Goal: Information Seeking & Learning: Compare options

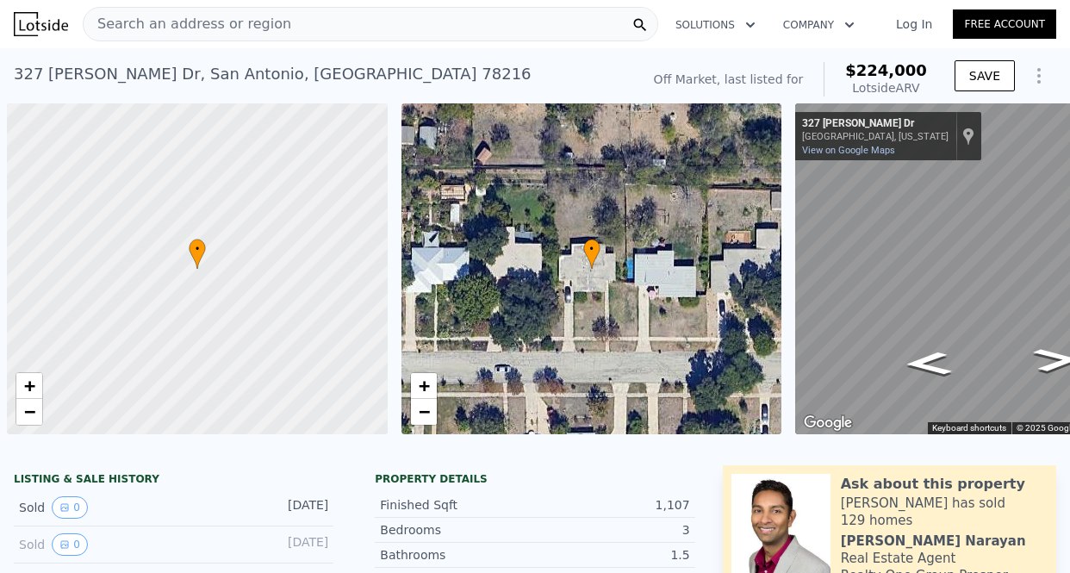
scroll to position [0, 7]
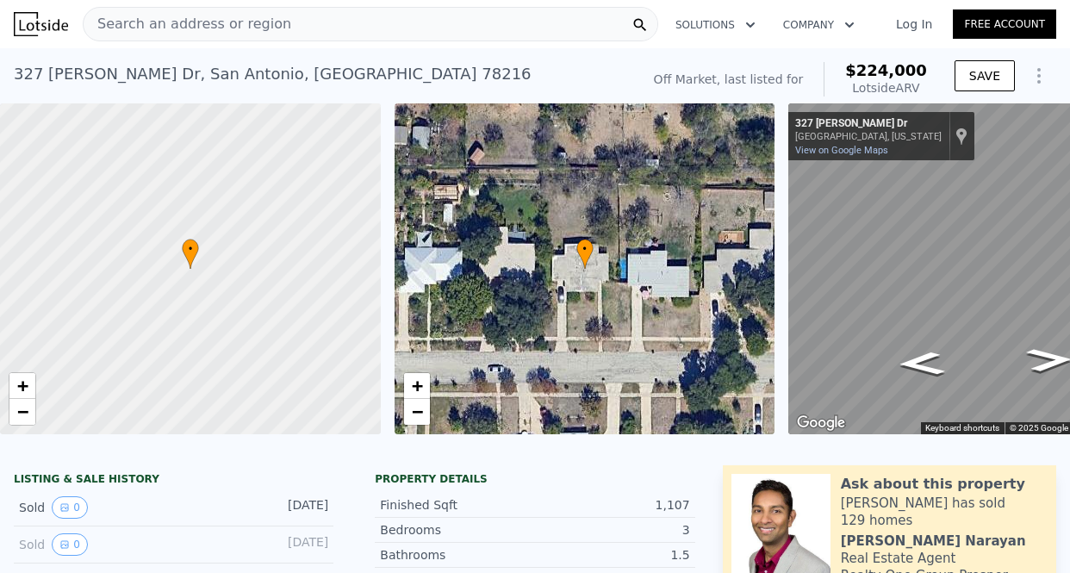
click at [288, 28] on div "Search an address or region" at bounding box center [371, 24] width 576 height 34
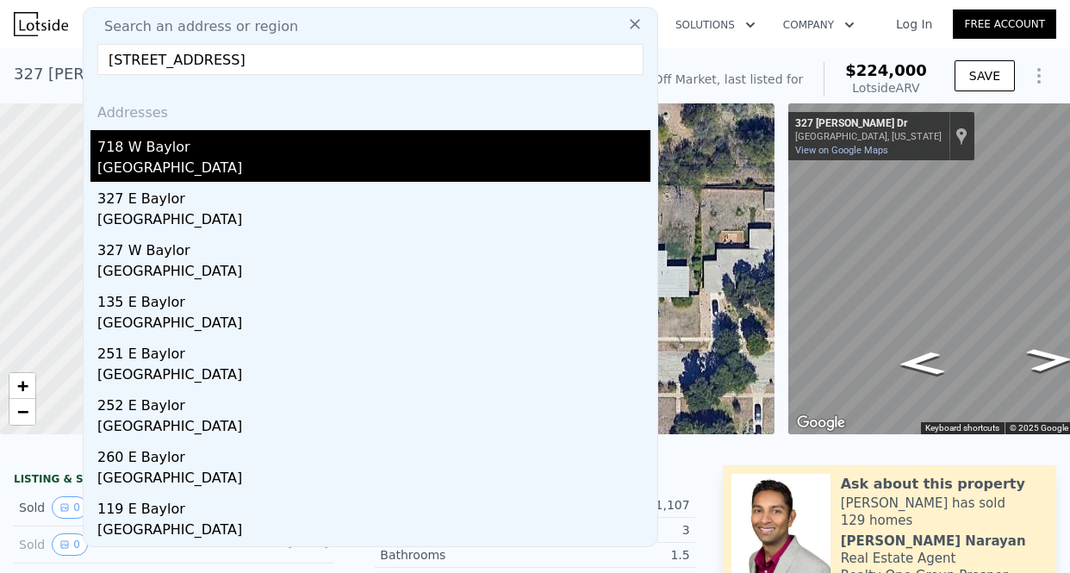
type input "[STREET_ADDRESS]"
click at [182, 135] on div "718 W Baylor" at bounding box center [373, 144] width 553 height 28
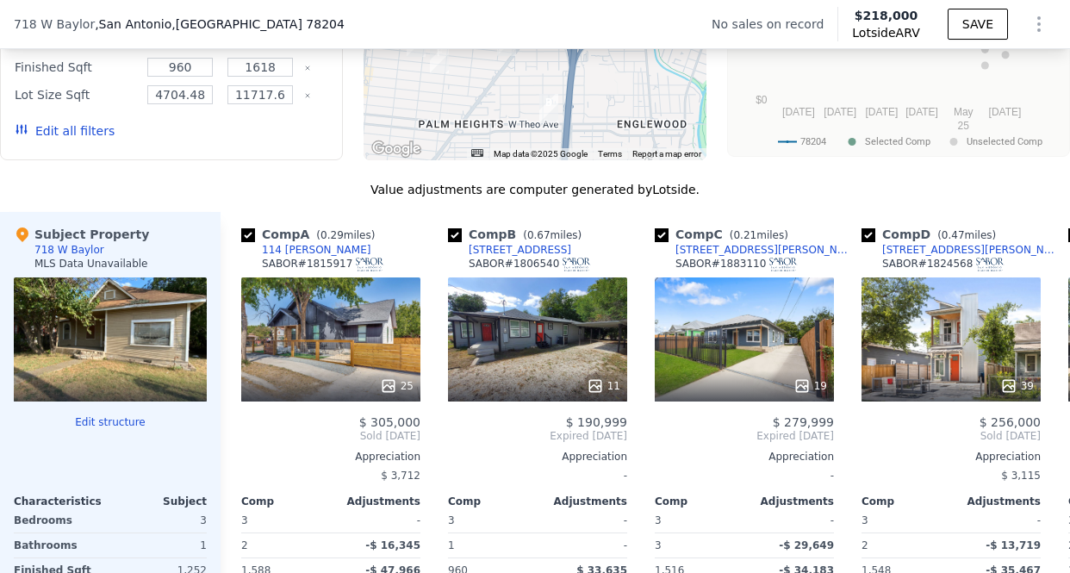
scroll to position [1555, 0]
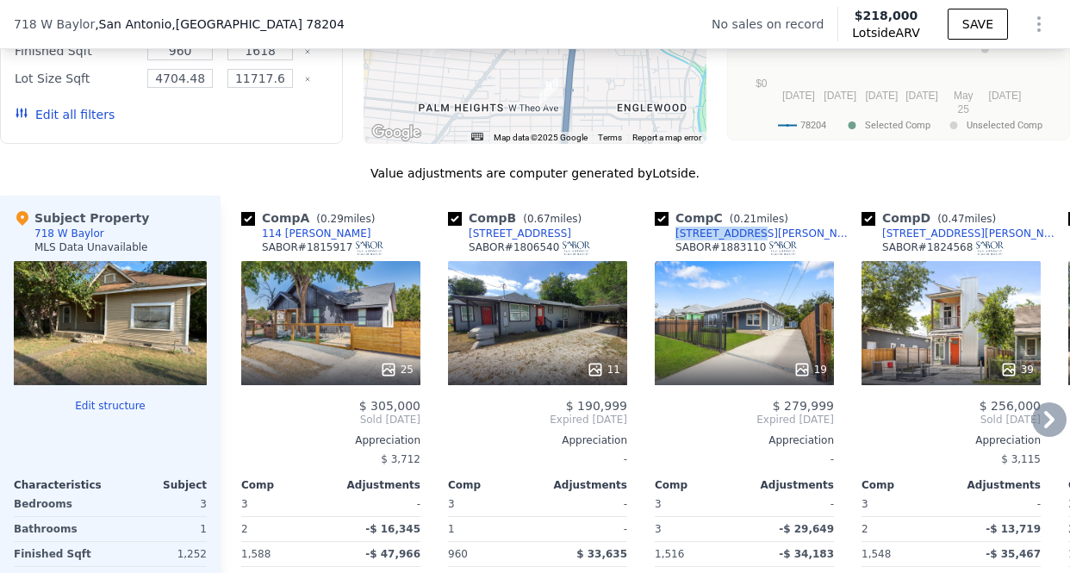
drag, startPoint x: 754, startPoint y: 231, endPoint x: 670, endPoint y: 239, distance: 83.9
click at [670, 239] on div "Comp C ( 0.21 miles) [STREET_ADDRESS][PERSON_NAME]" at bounding box center [744, 235] width 179 height 52
copy div "[STREET_ADDRESS][PERSON_NAME]"
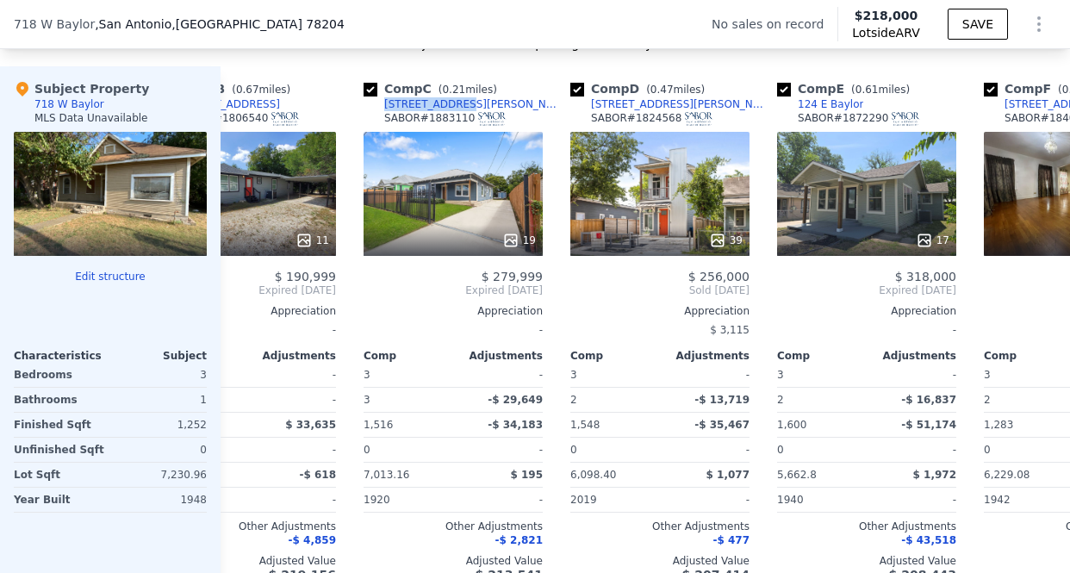
scroll to position [0, 308]
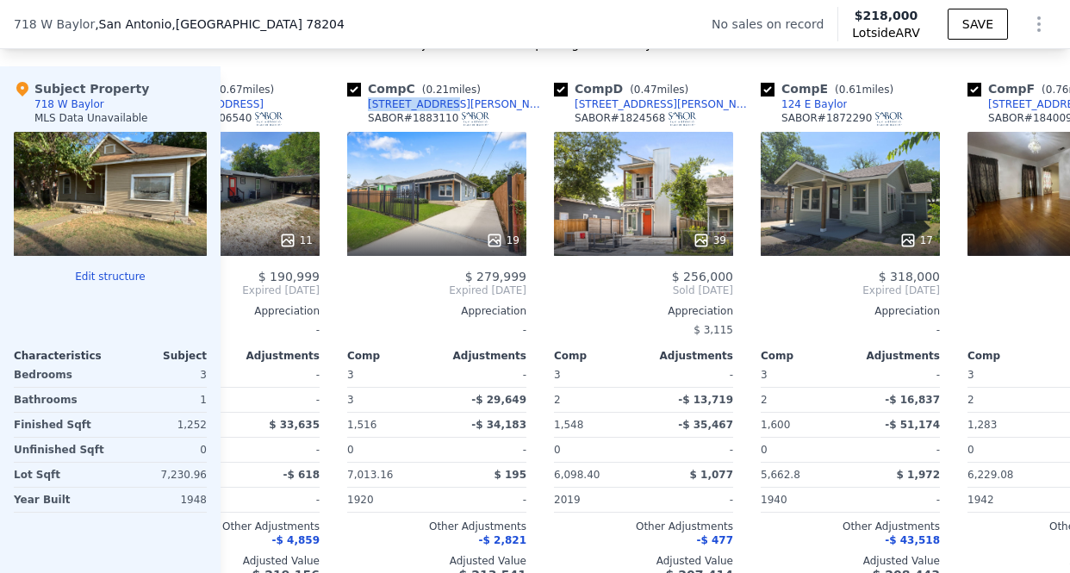
drag, startPoint x: 685, startPoint y: 238, endPoint x: 521, endPoint y: 326, distance: 185.8
click at [0, 0] on div "Search an address or region Solutions Company Open main menu Log In Free Accoun…" at bounding box center [535, 326] width 1070 height 4020
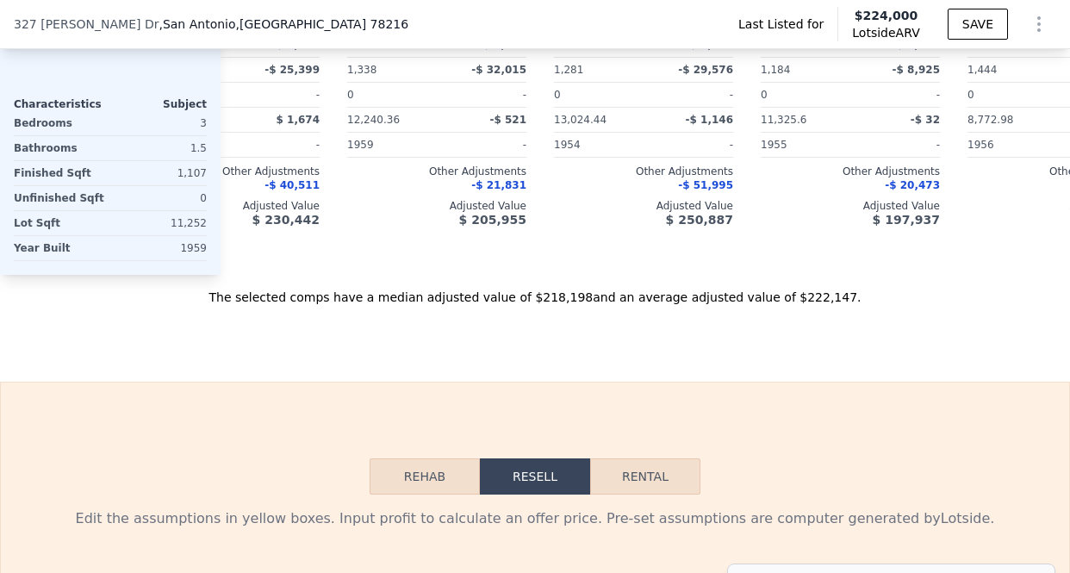
type input "4"
type input "2"
type input "1149"
type input "1499"
type input "6664.68"
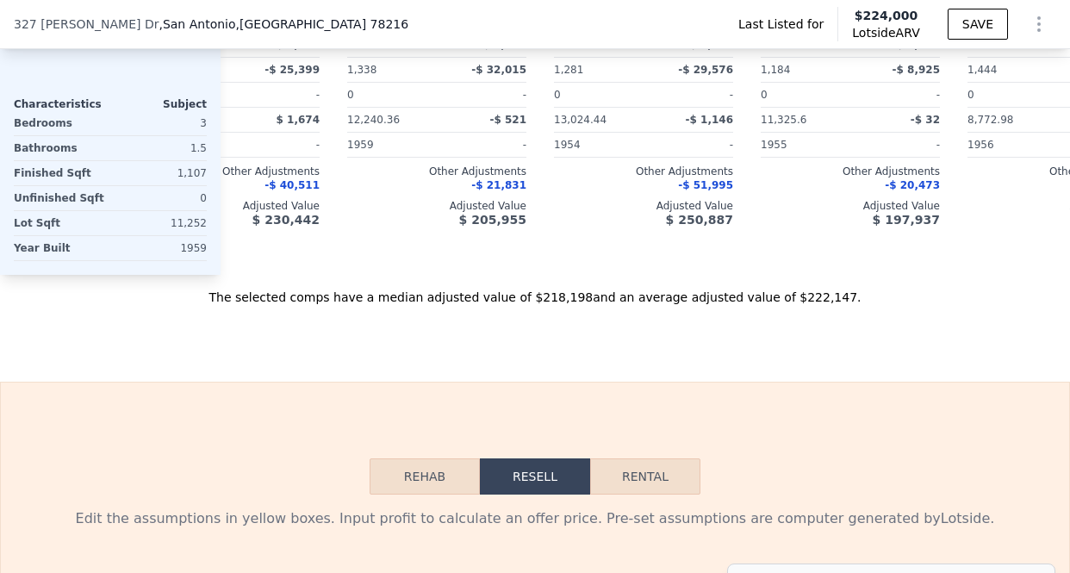
type input "13024.439999999999"
type input "$ 224,000"
type input "$ 130,301"
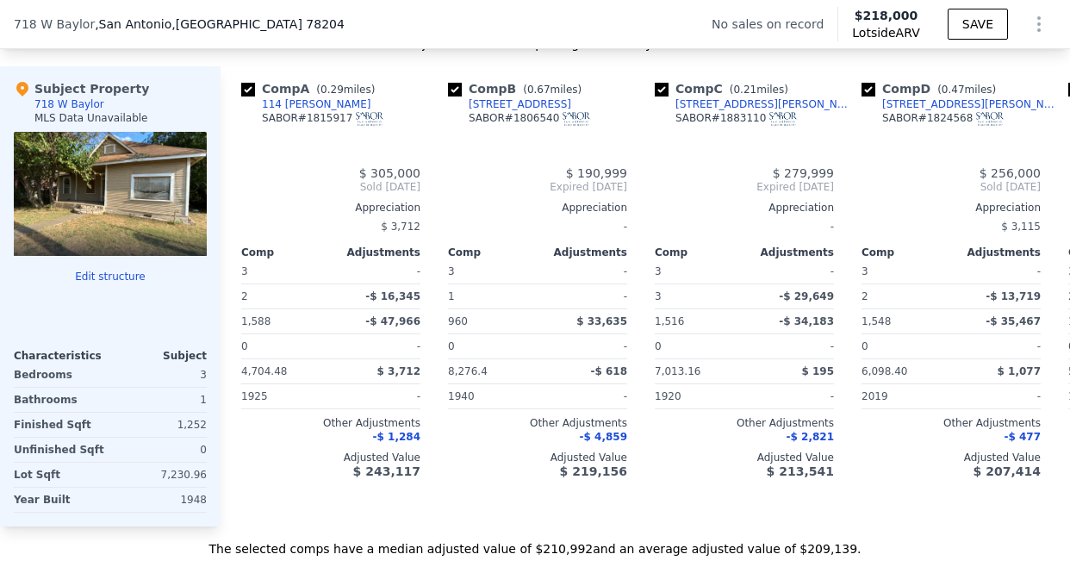
type input "3"
type input "960"
type input "1618"
type input "4704.48"
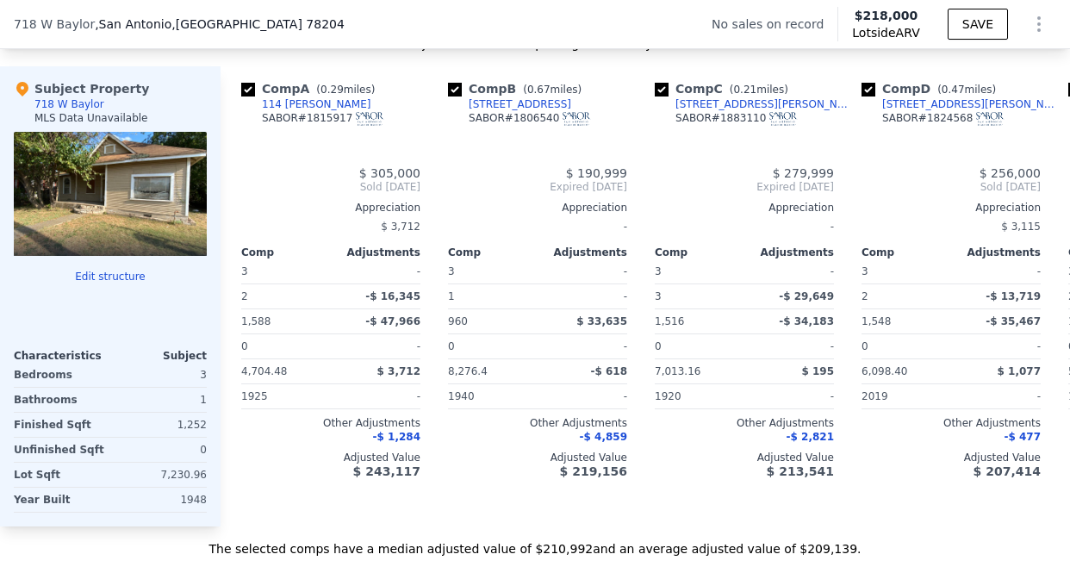
type input "11717.640000000001"
type input "$ 218,000"
type input "$ 30,000"
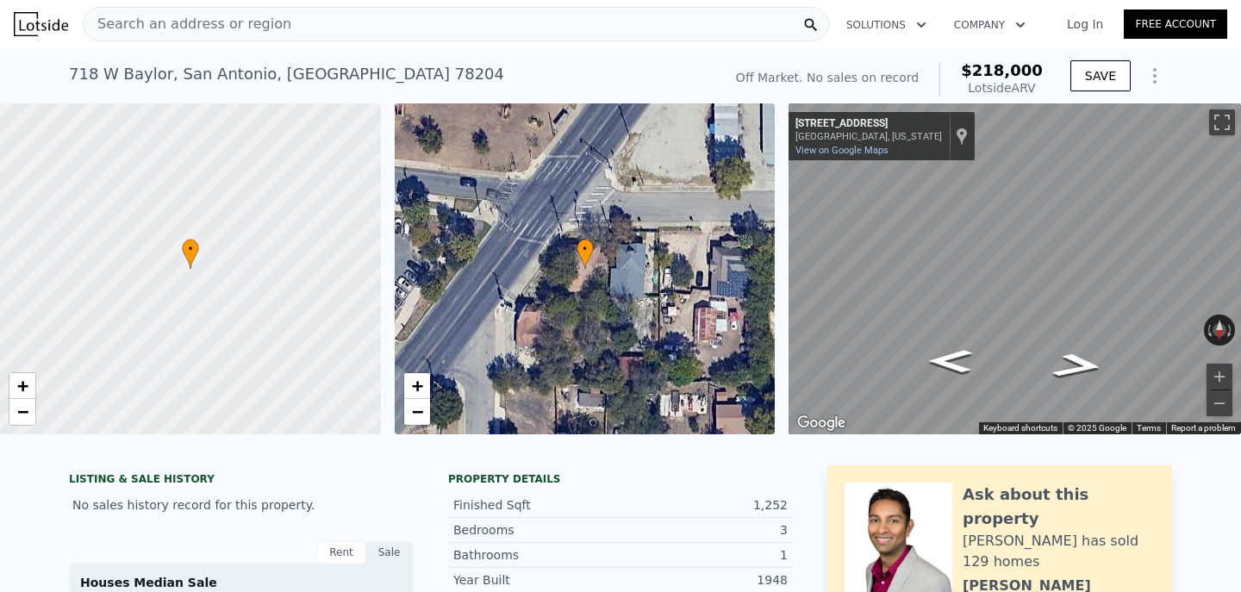
click at [281, 28] on div "Search an address or region" at bounding box center [456, 24] width 746 height 34
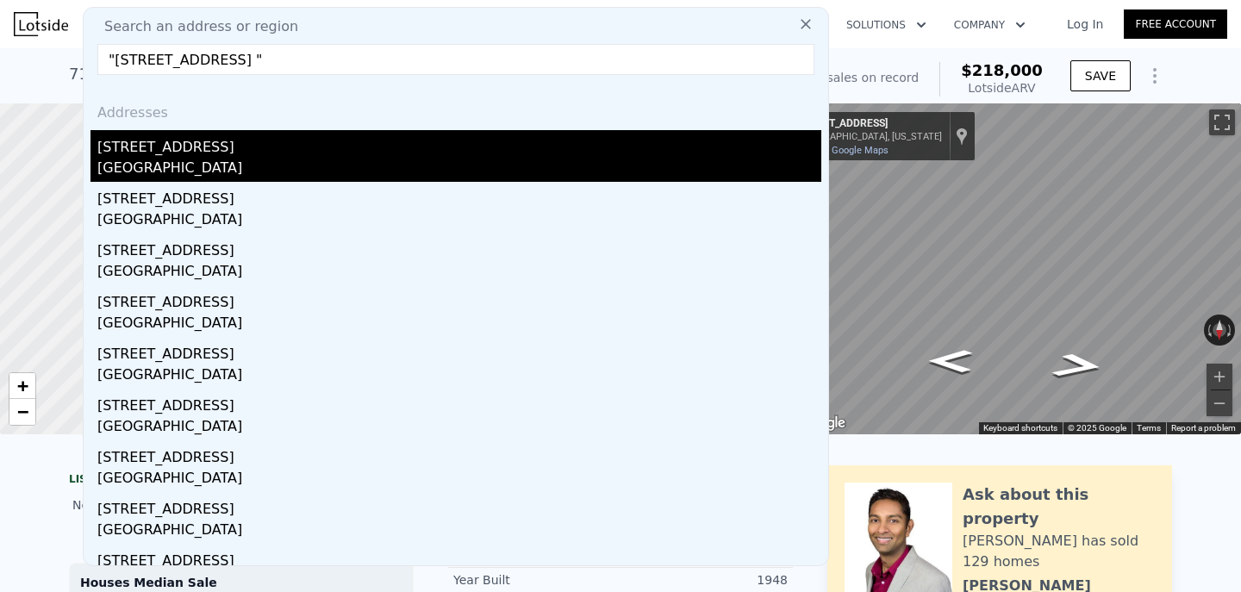
type input ""[STREET_ADDRESS] ""
click at [219, 139] on div "[STREET_ADDRESS]" at bounding box center [459, 144] width 724 height 28
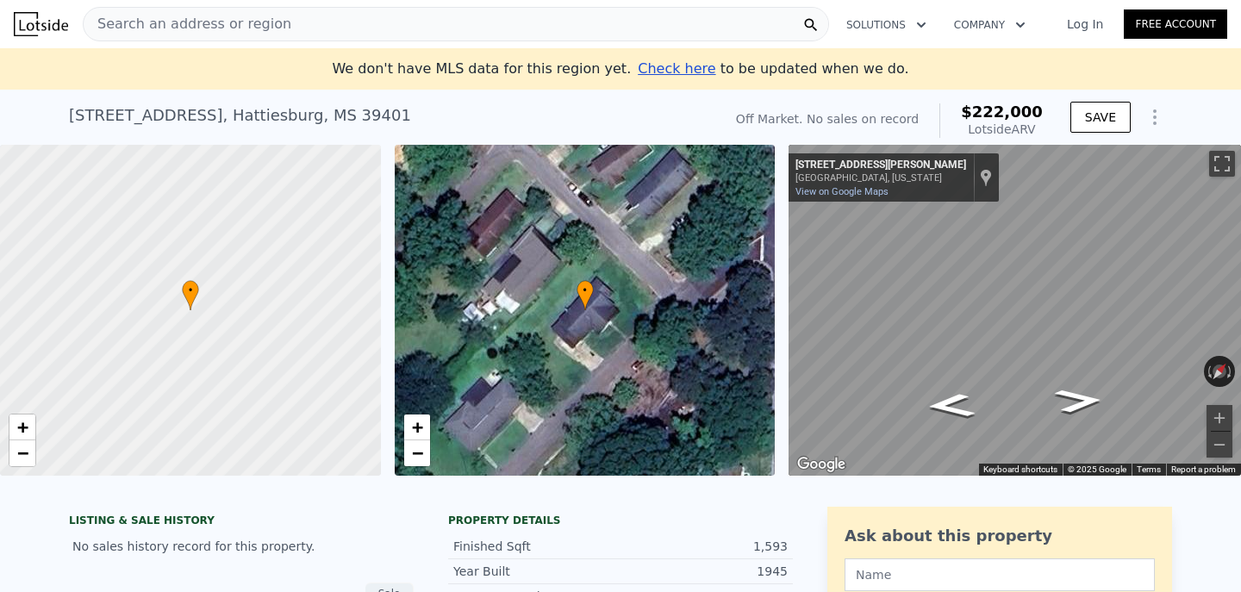
click at [255, 18] on span "Search an address or region" at bounding box center [188, 24] width 208 height 21
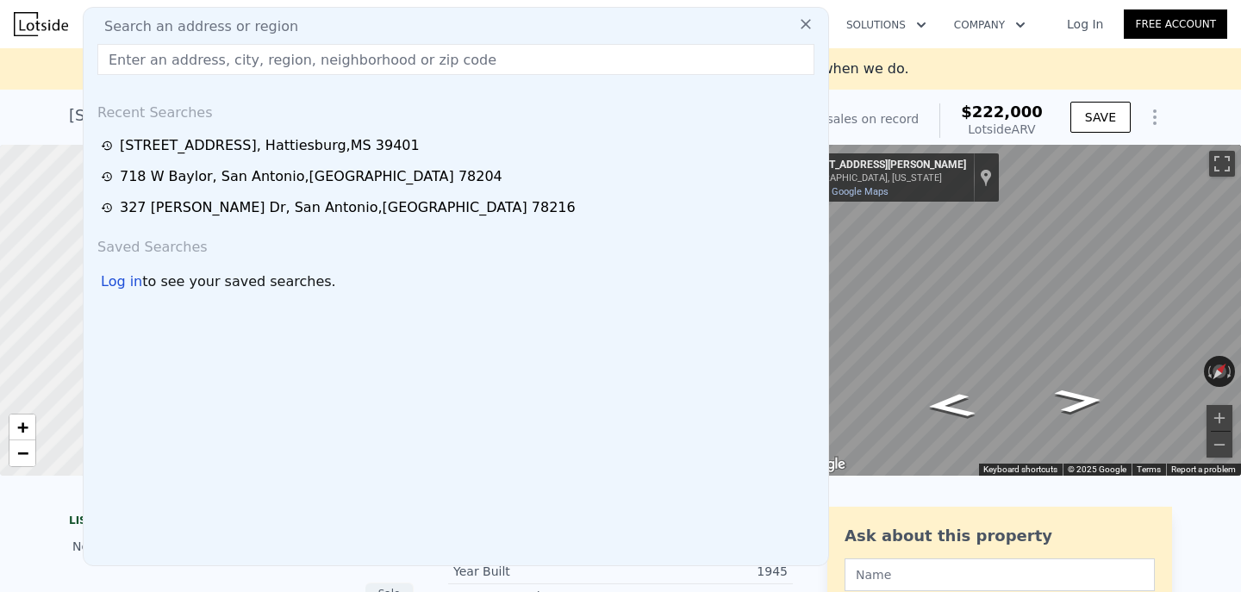
type input ""[STREET_ADDRESS] ""
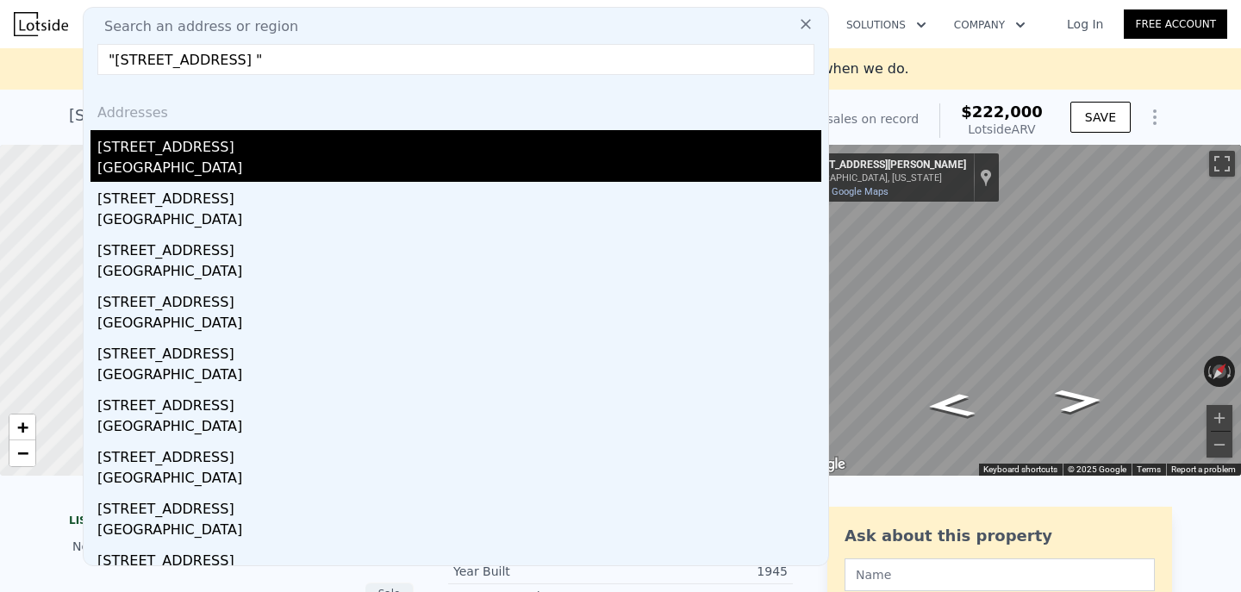
click at [141, 161] on div "[GEOGRAPHIC_DATA]" at bounding box center [459, 170] width 724 height 24
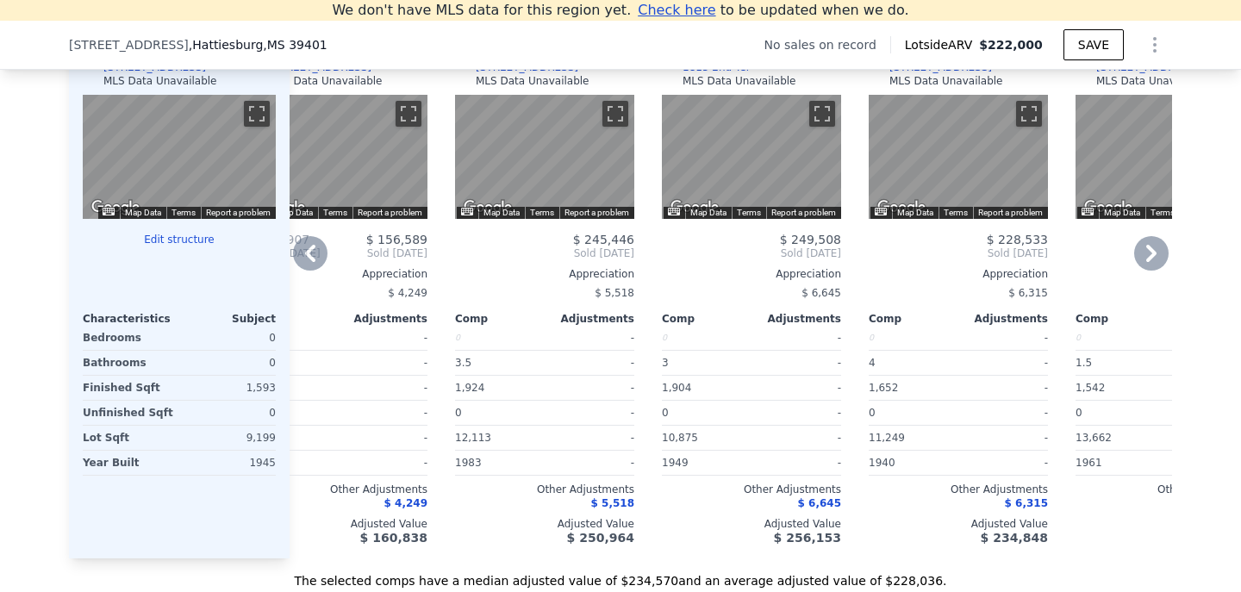
scroll to position [1671, 0]
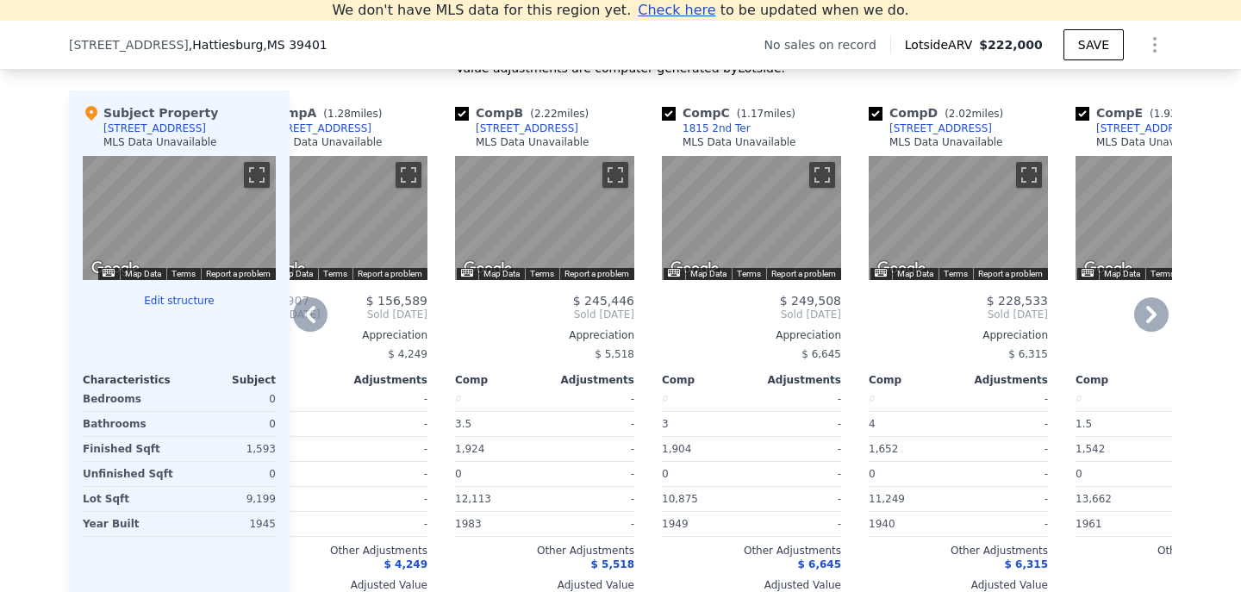
click at [754, 128] on div "Comp C ( 1.17 miles) 1815 2nd Ter MLS Data Unavailable" at bounding box center [751, 130] width 179 height 52
drag, startPoint x: 754, startPoint y: 128, endPoint x: 669, endPoint y: 130, distance: 85.3
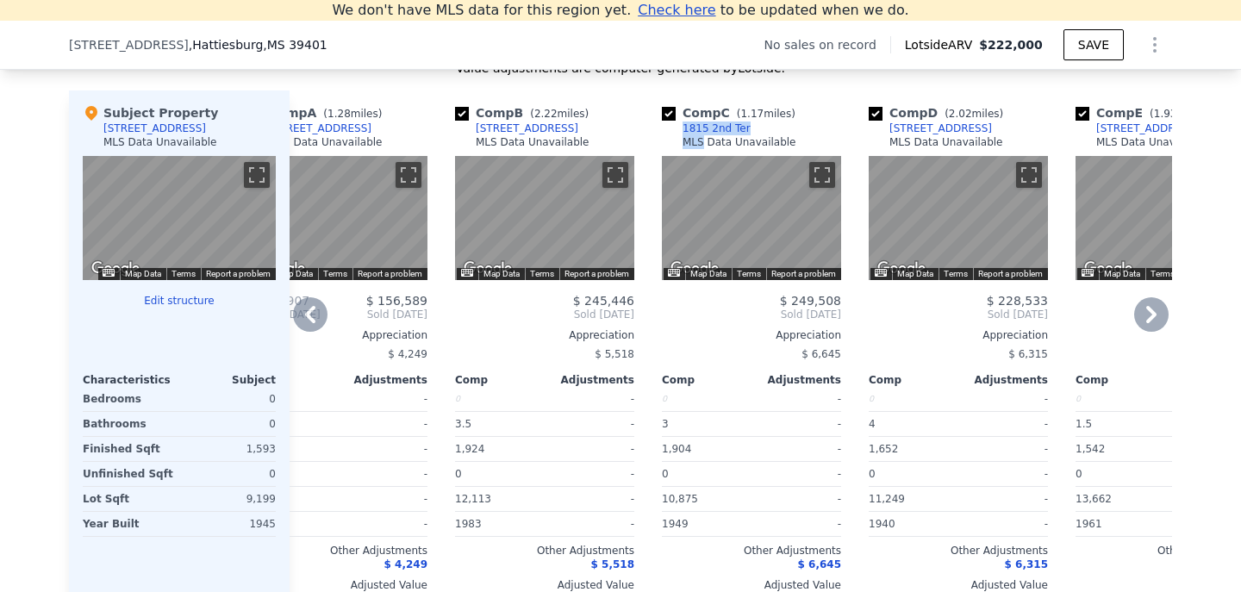
click at [669, 130] on div "Comp C ( 1.17 miles) 1815 2nd Ter MLS Data Unavailable" at bounding box center [751, 130] width 179 height 52
click at [788, 118] on span "( 1.17 miles)" at bounding box center [766, 114] width 72 height 12
drag, startPoint x: 752, startPoint y: 128, endPoint x: 680, endPoint y: 130, distance: 72.4
click at [680, 130] on div "Comp C ( 1.17 miles) 1815 2nd Ter MLS Data Unavailable" at bounding box center [751, 130] width 179 height 52
copy div "1815 2nd Ter"
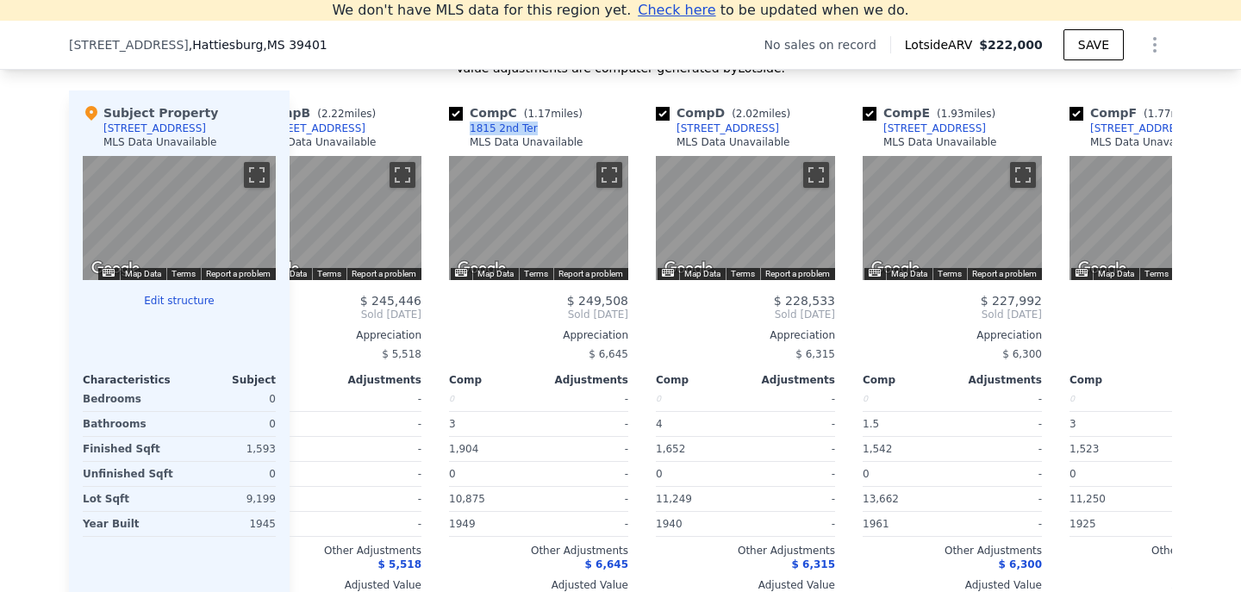
scroll to position [0, 276]
click at [993, 129] on div "Comp E ( 1.93 miles) [STREET_ADDRESS] MLS Data Unavailable" at bounding box center [951, 130] width 179 height 52
copy div "[STREET_ADDRESS]"
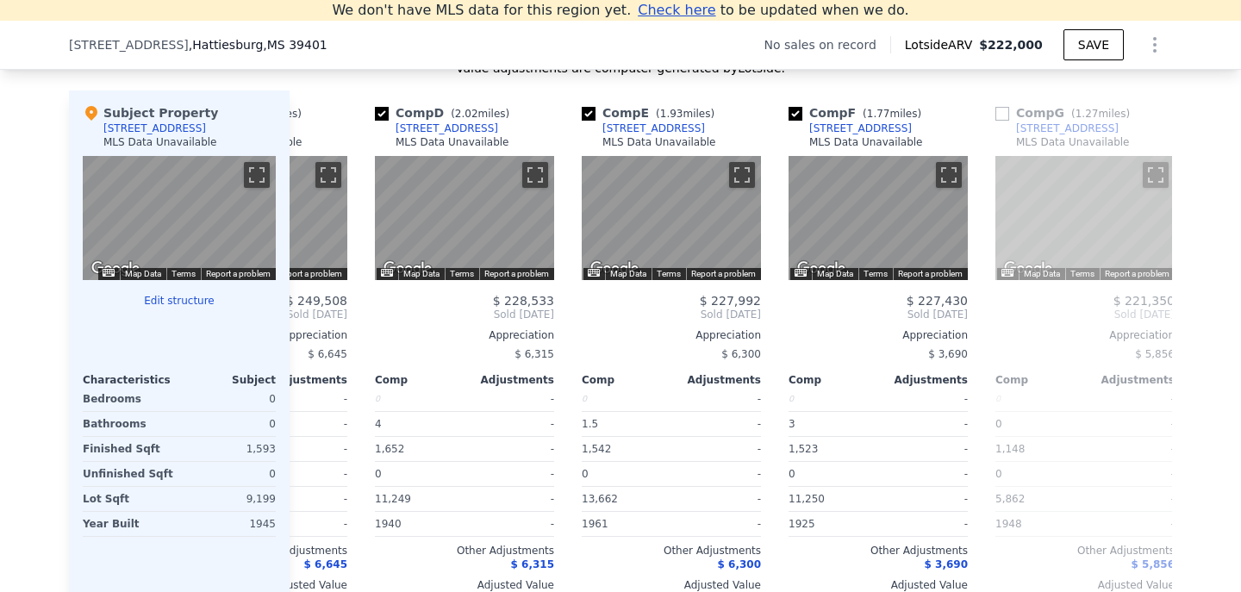
scroll to position [0, 559]
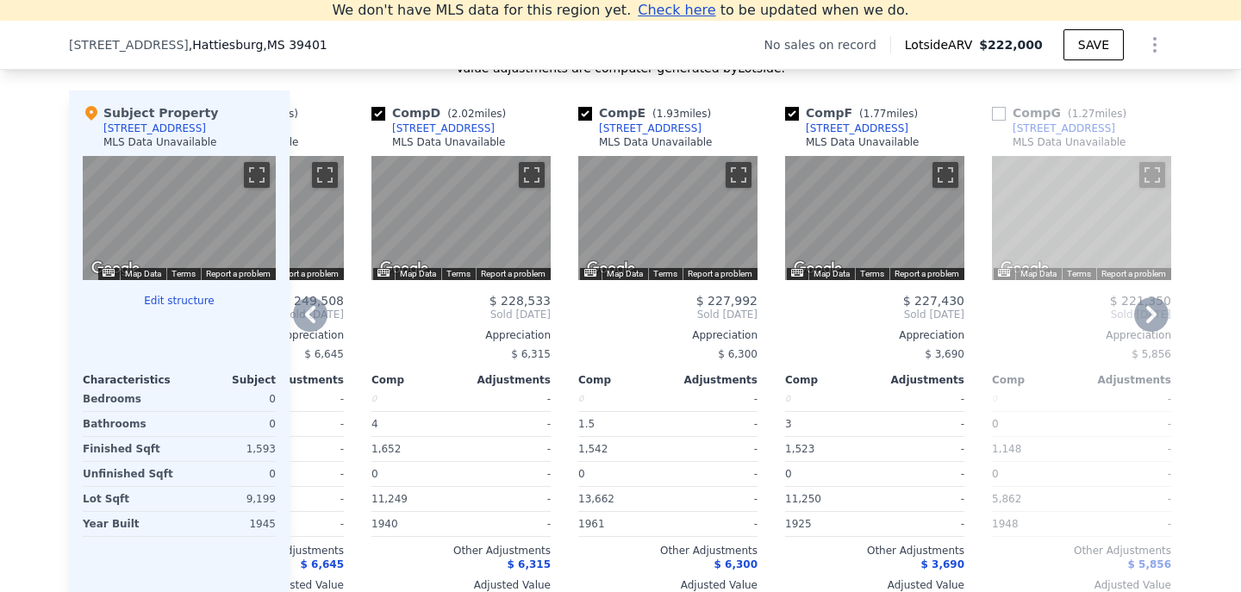
click at [893, 125] on div "Comp F ( 1.77 miles) [STREET_ADDRESS] MLS Data Unavailable" at bounding box center [874, 130] width 179 height 52
